Goal: Information Seeking & Learning: Learn about a topic

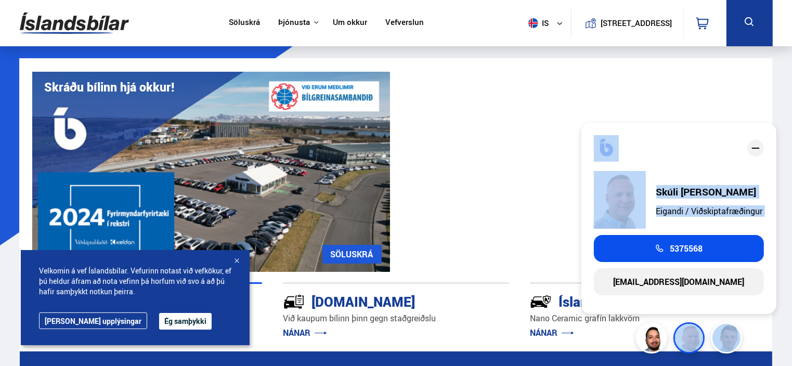
drag, startPoint x: 671, startPoint y: 338, endPoint x: 608, endPoint y: 228, distance: 127.2
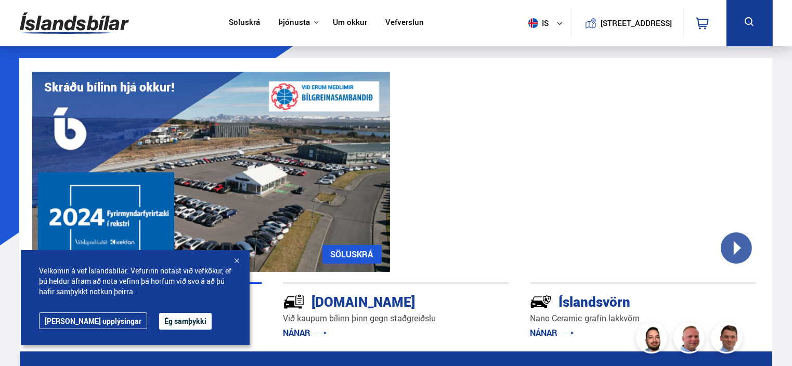
click at [765, 291] on div "Íslandsbílar [PERSON_NAME] finna bílinn NÁNAR [DOMAIN_NAME] Við kaupum bílinn þ…" at bounding box center [396, 312] width 753 height 80
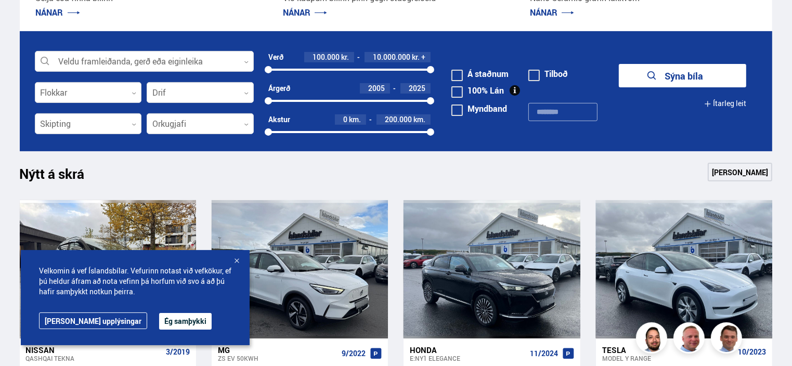
scroll to position [641, 0]
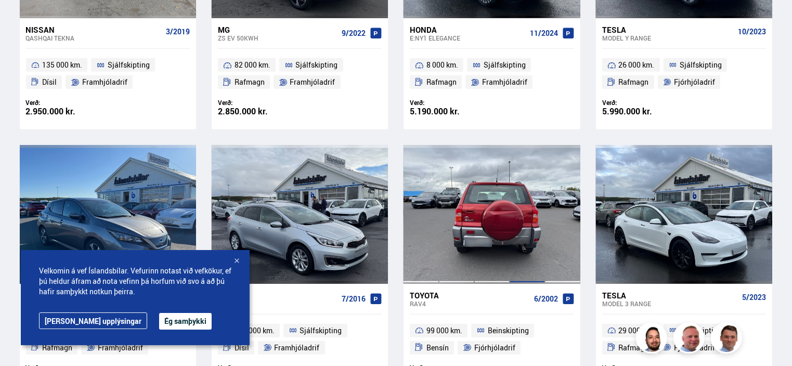
click at [532, 241] on div at bounding box center [527, 214] width 35 height 138
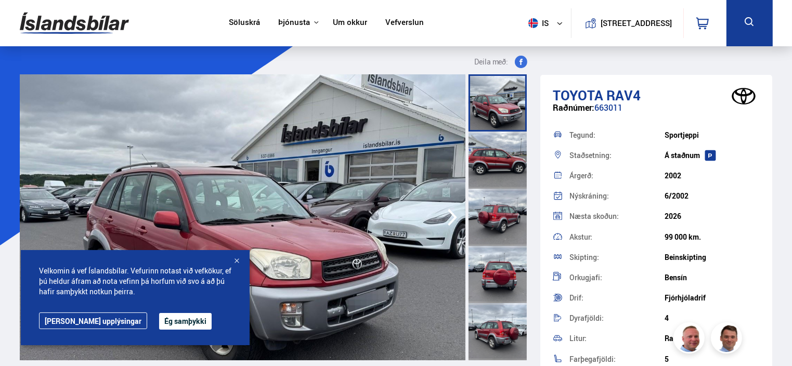
click at [234, 258] on div at bounding box center [236, 261] width 10 height 10
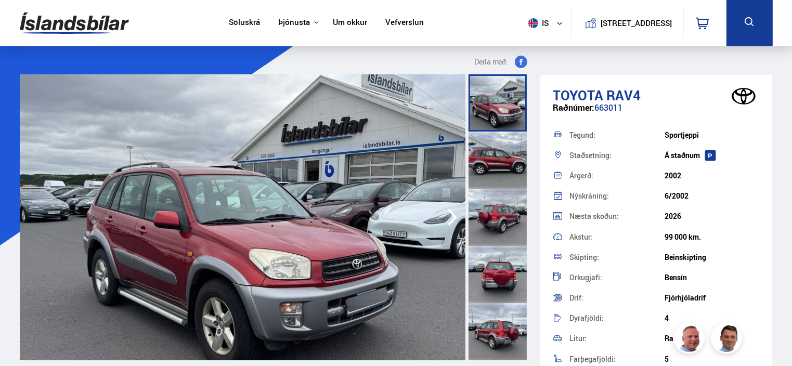
click at [491, 287] on div at bounding box center [497, 274] width 58 height 57
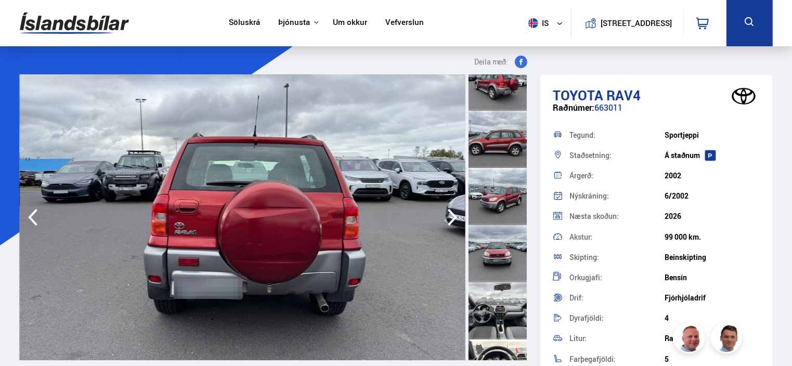
click at [509, 311] on div at bounding box center [497, 310] width 58 height 57
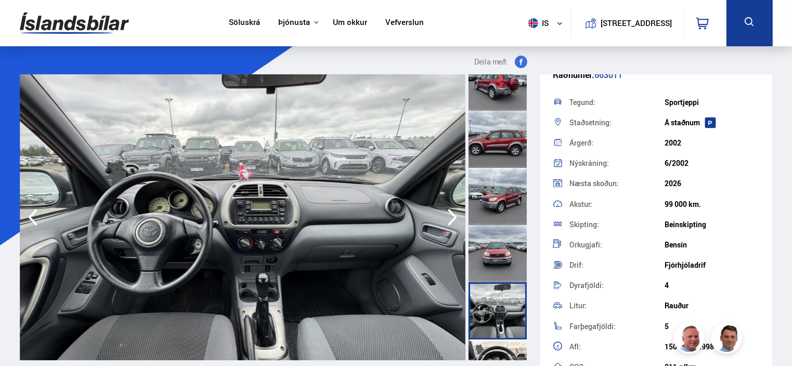
scroll to position [0, 0]
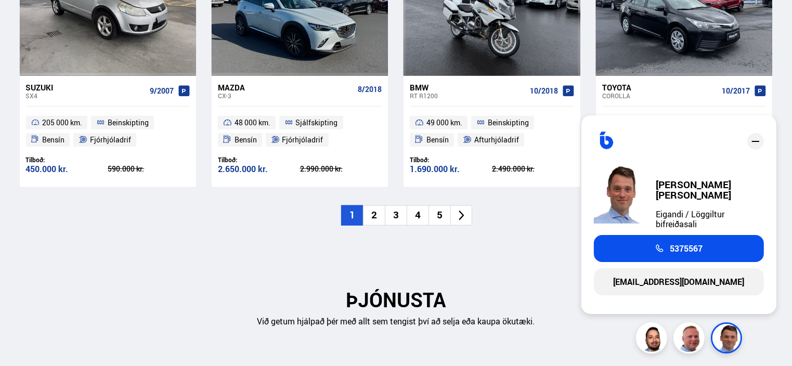
scroll to position [1253, 0]
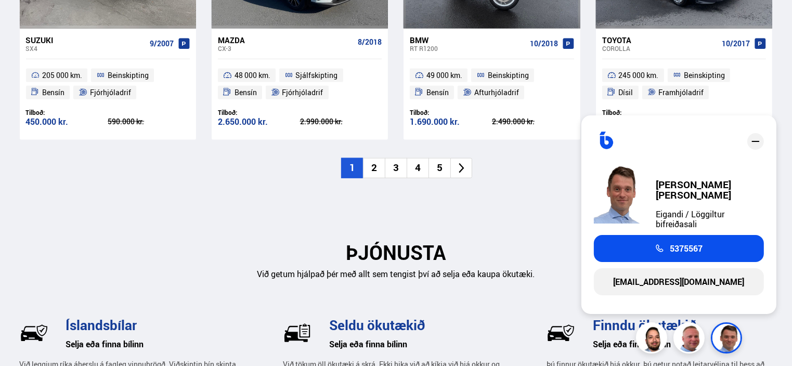
click at [751, 148] on icon "close" at bounding box center [755, 141] width 12 height 12
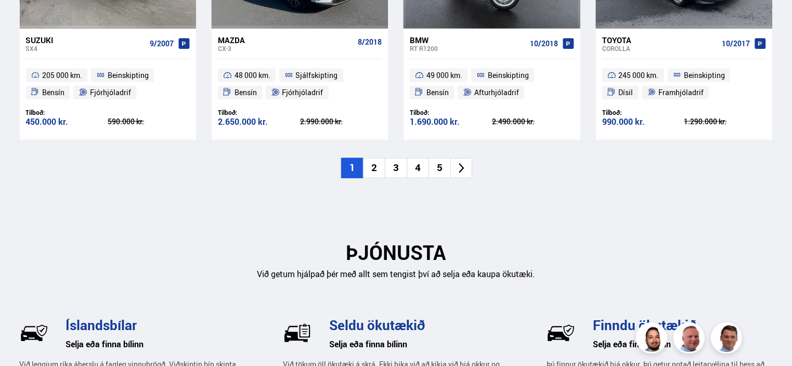
click at [752, 146] on div "Ný tilboð Sjá meira [GEOGRAPHIC_DATA] Suzuki SX4 9/2007 205 000 km. Beinskiptin…" at bounding box center [396, 15] width 770 height 325
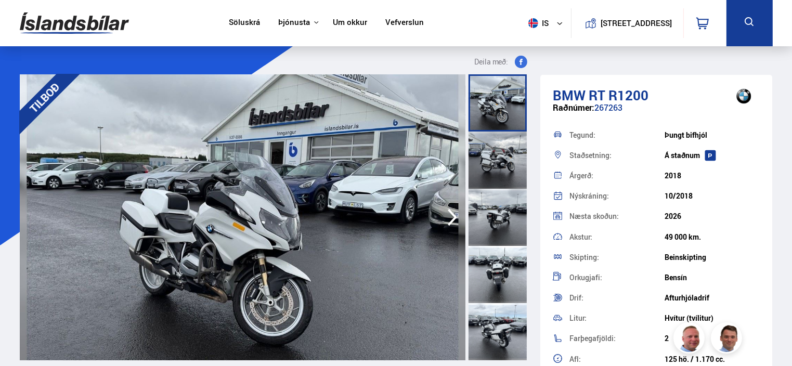
click at [449, 219] on icon "button" at bounding box center [452, 217] width 21 height 25
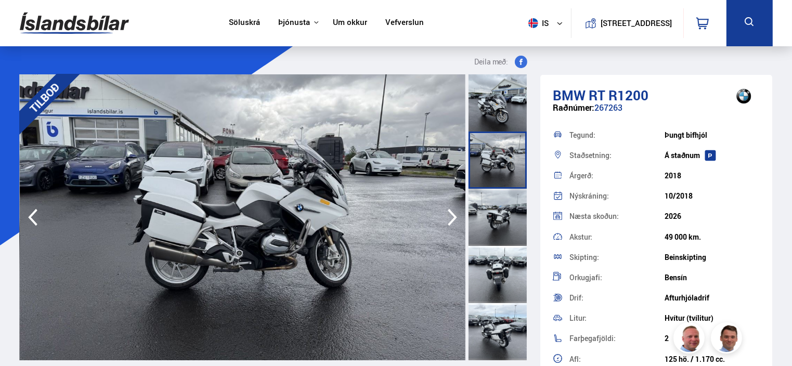
click at [449, 219] on icon "button" at bounding box center [452, 217] width 21 height 25
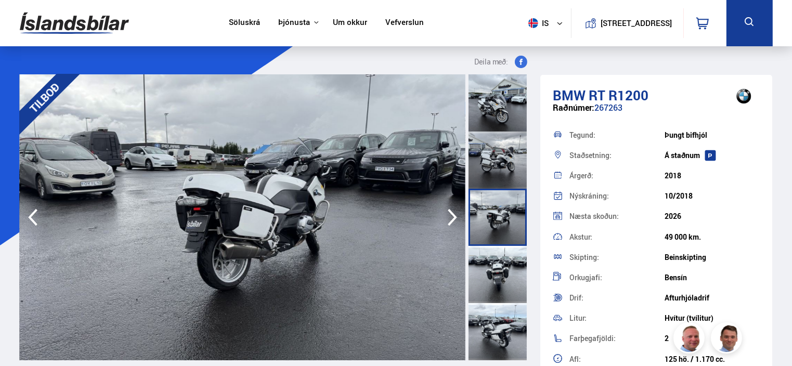
click at [449, 219] on icon "button" at bounding box center [452, 217] width 21 height 25
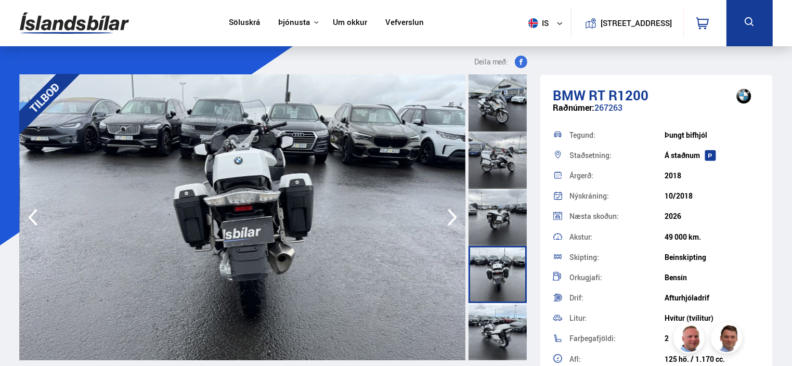
click at [449, 219] on icon "button" at bounding box center [452, 217] width 21 height 25
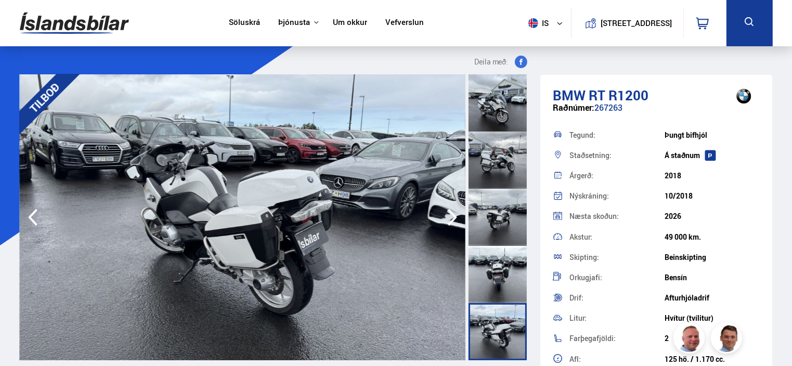
click at [449, 219] on icon "button" at bounding box center [452, 217] width 21 height 25
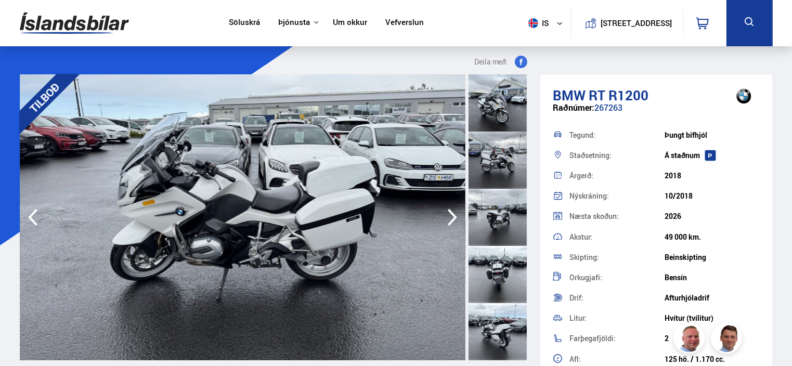
click at [449, 219] on icon "button" at bounding box center [452, 217] width 21 height 25
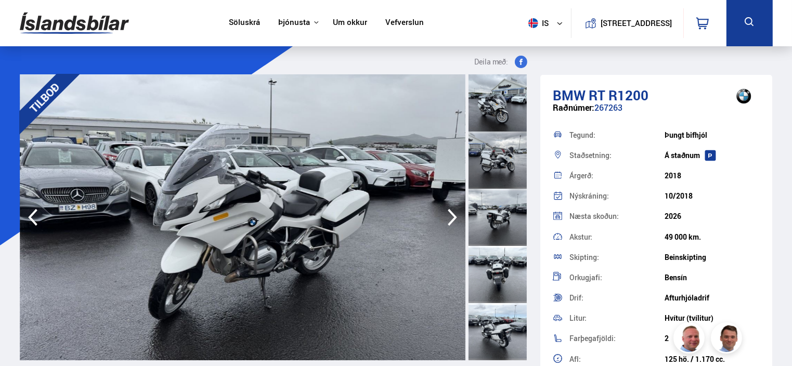
click at [449, 219] on icon "button" at bounding box center [452, 217] width 21 height 25
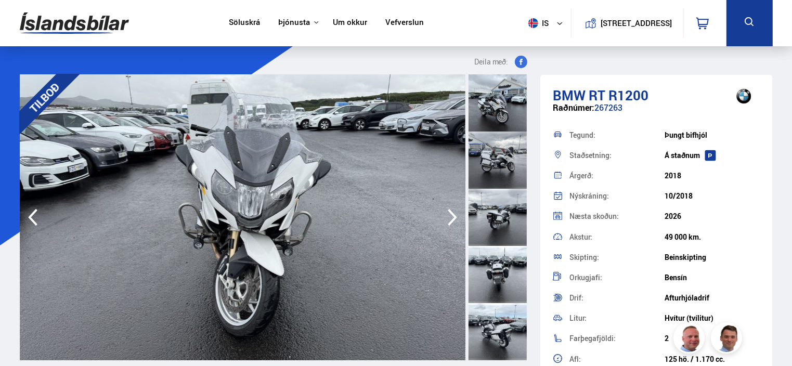
click at [449, 219] on icon "button" at bounding box center [452, 217] width 21 height 25
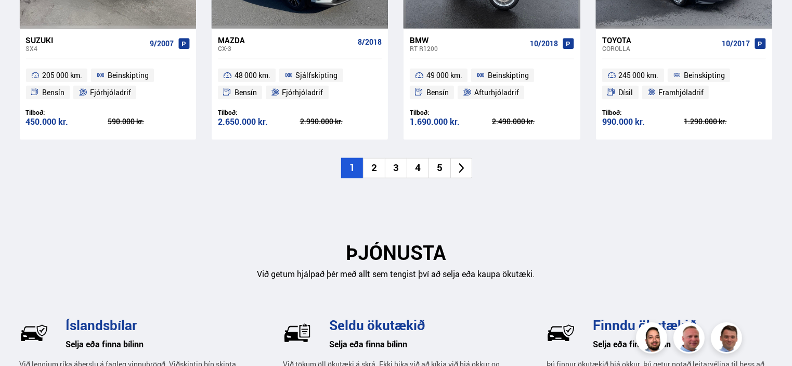
scroll to position [1253, 0]
click at [458, 168] on icon at bounding box center [461, 168] width 12 height 12
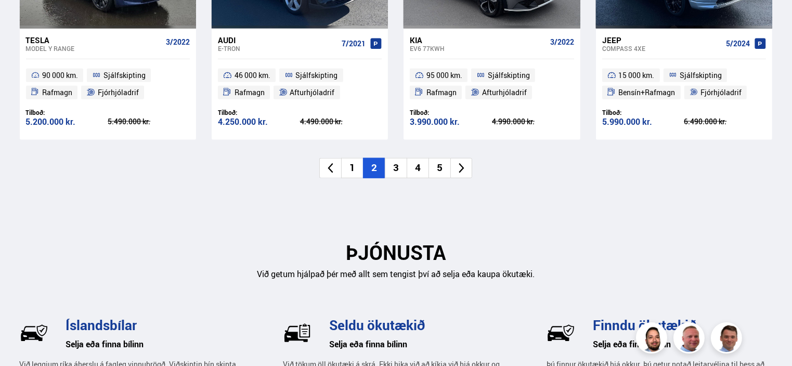
click at [458, 168] on icon at bounding box center [461, 168] width 12 height 12
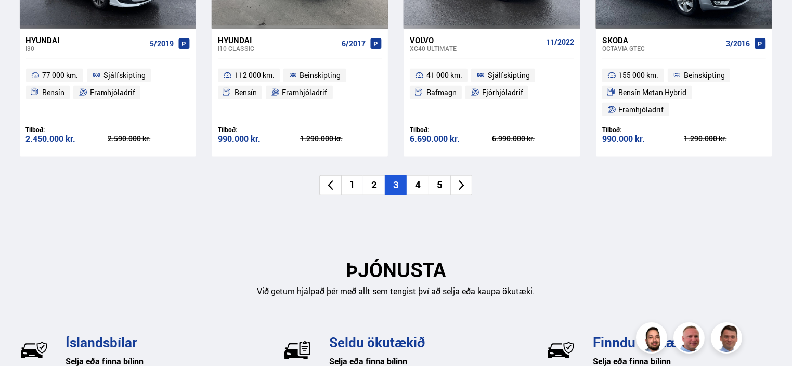
click at [458, 179] on icon at bounding box center [461, 185] width 12 height 12
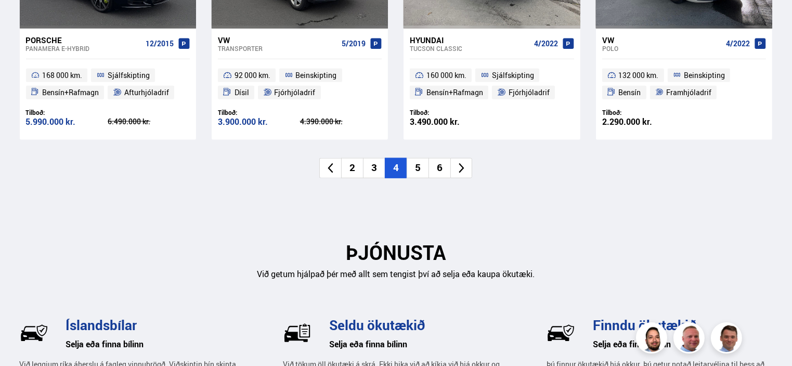
click at [458, 168] on icon at bounding box center [461, 168] width 12 height 12
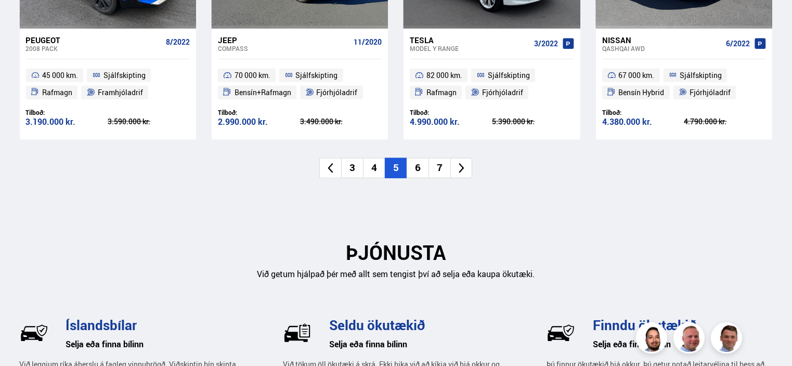
click at [458, 168] on icon at bounding box center [461, 168] width 12 height 12
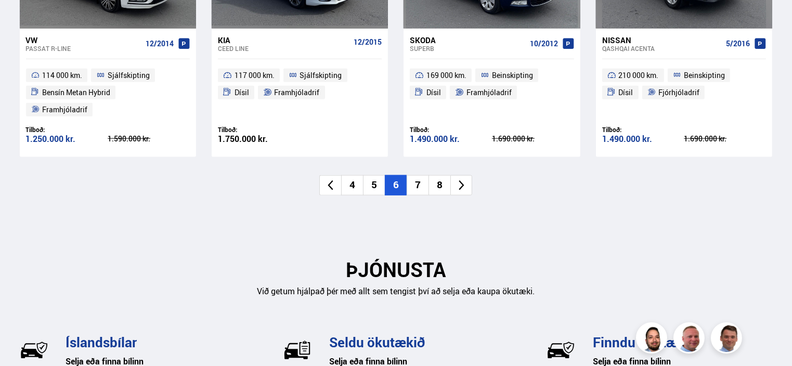
click at [458, 179] on icon at bounding box center [461, 185] width 12 height 12
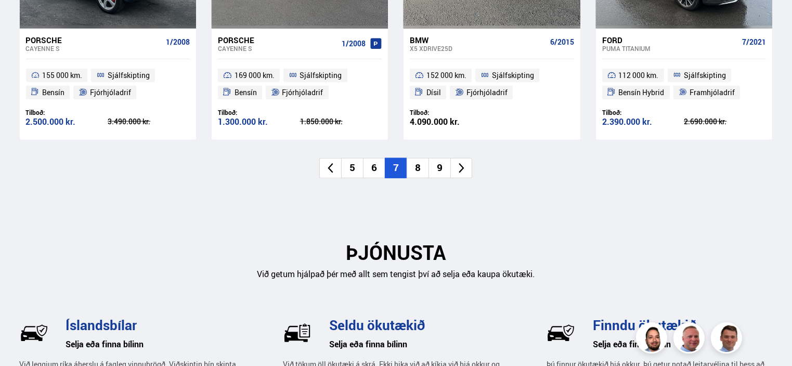
click at [458, 168] on icon at bounding box center [461, 168] width 12 height 12
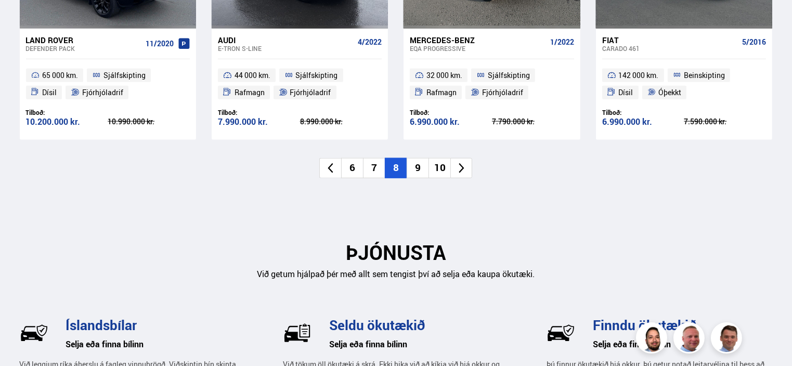
click at [458, 168] on icon at bounding box center [461, 168] width 12 height 12
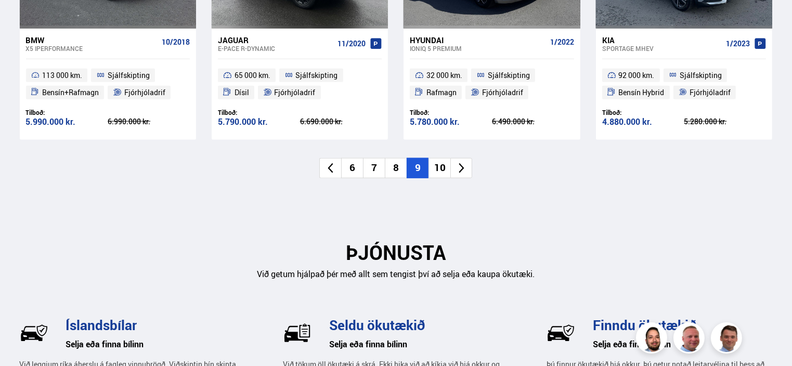
click at [458, 168] on icon at bounding box center [461, 168] width 12 height 12
